Goal: Check status: Check status

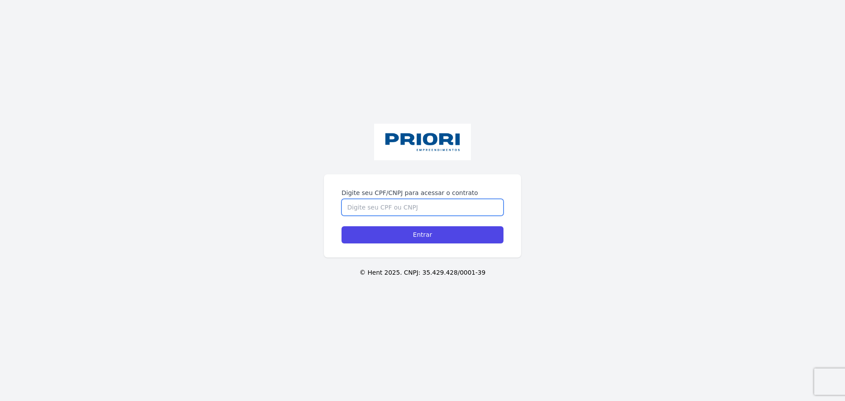
click at [418, 199] on input "Digite seu CPF/CNPJ para acessar o contrato" at bounding box center [422, 207] width 162 height 17
type input "01446480402"
click at [417, 236] on input "Entrar" at bounding box center [422, 234] width 162 height 17
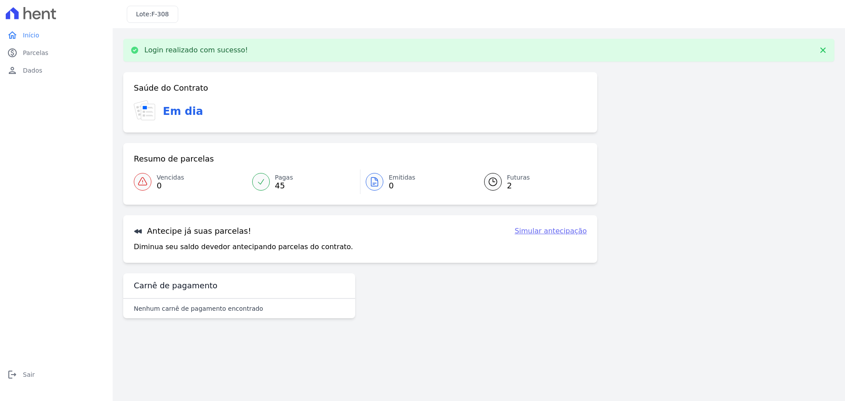
click at [491, 187] on div at bounding box center [493, 182] width 18 height 18
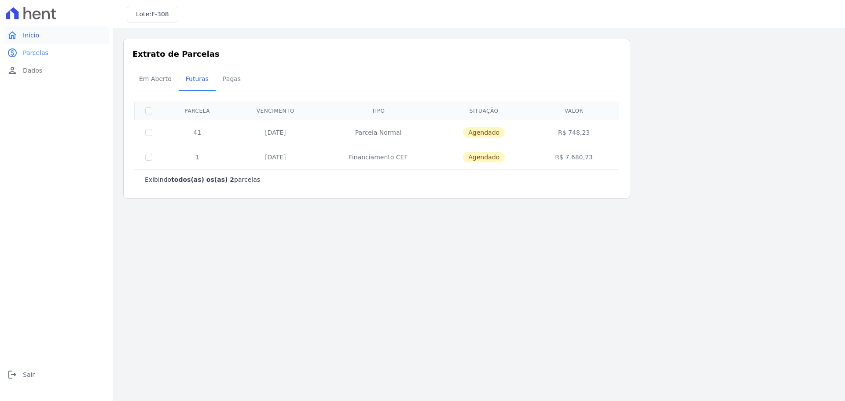
click at [32, 35] on span "Início" at bounding box center [31, 35] width 16 height 9
